Goal: Task Accomplishment & Management: Use online tool/utility

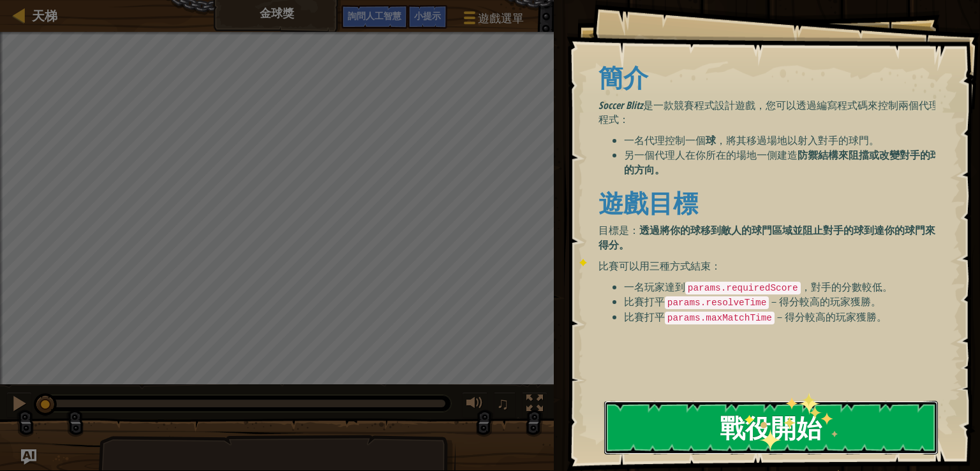
click at [758, 430] on font "戰役開始" at bounding box center [770, 427] width 102 height 34
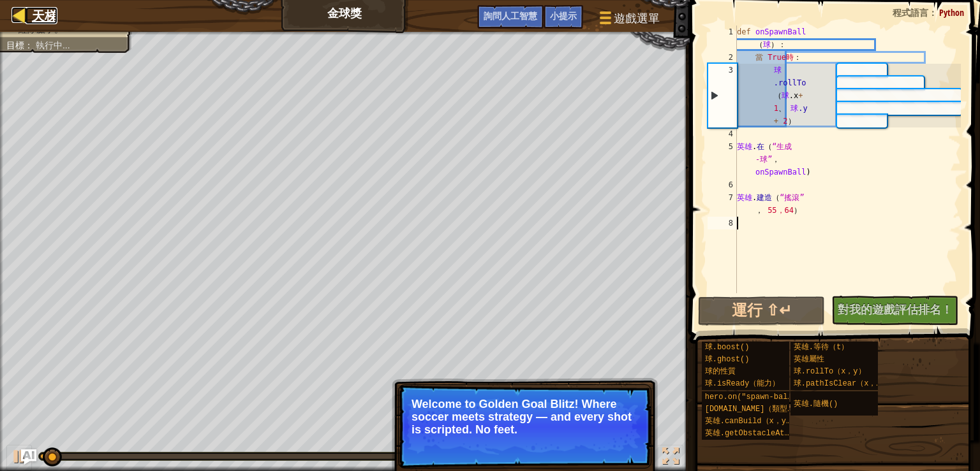
click at [38, 8] on font "天梯" at bounding box center [45, 15] width 26 height 17
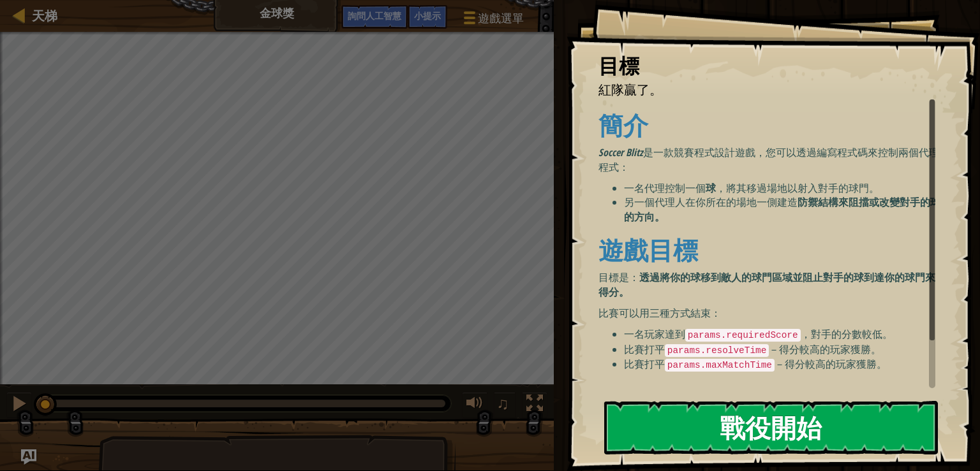
click at [776, 413] on font "戰役開始" at bounding box center [770, 427] width 102 height 34
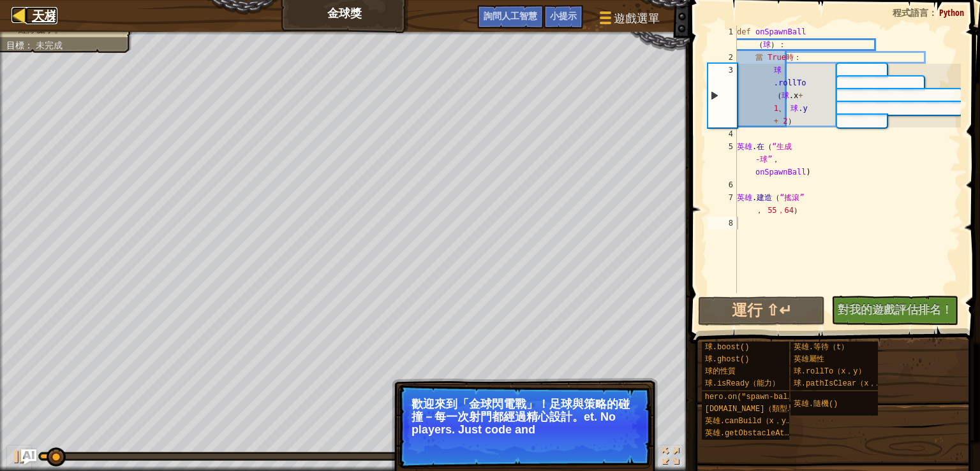
click at [29, 15] on link "天梯" at bounding box center [42, 15] width 32 height 17
